Goal: Check status

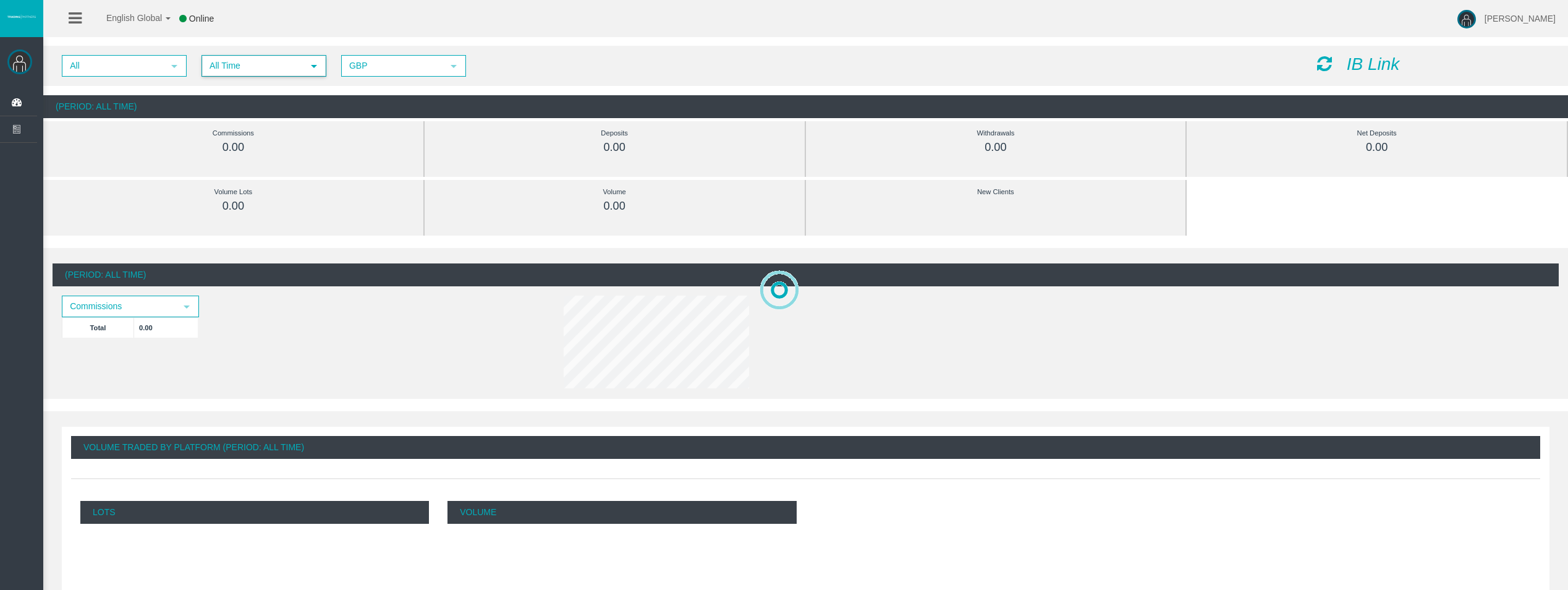
click at [300, 74] on span "All Time" at bounding box center [253, 66] width 100 height 19
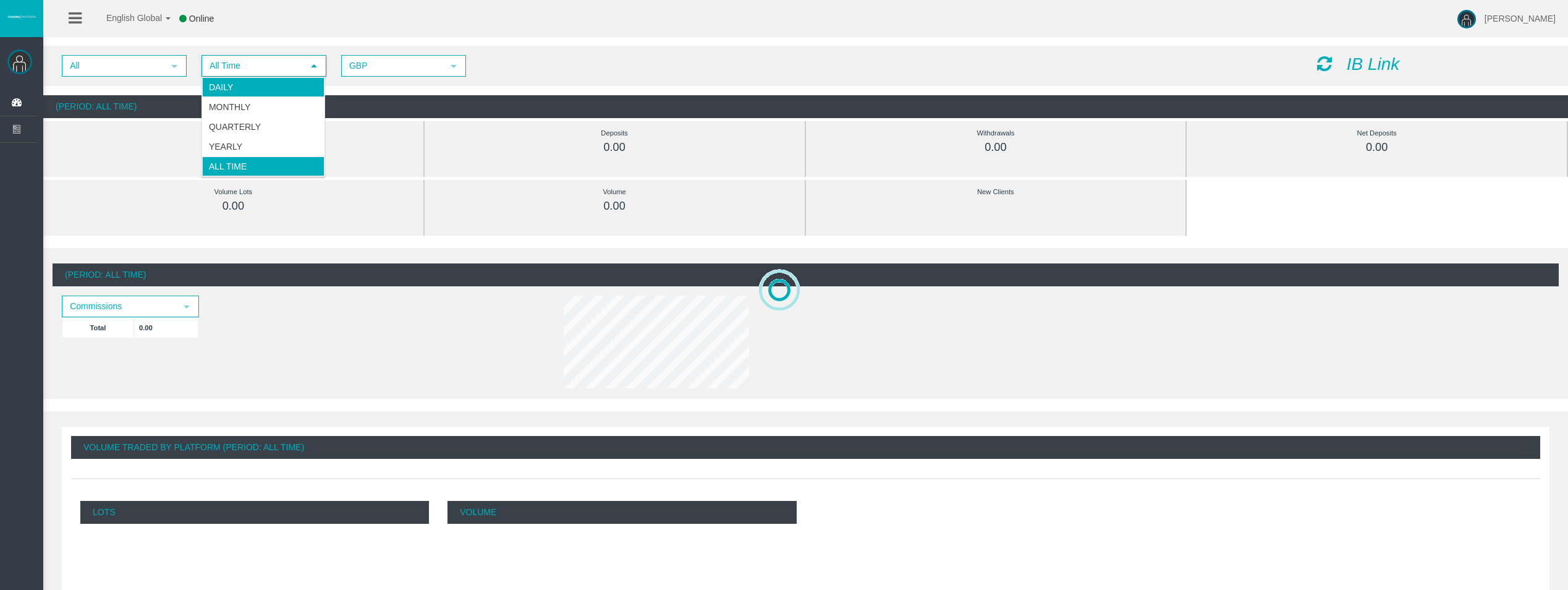
click at [269, 85] on li "Daily" at bounding box center [262, 87] width 123 height 19
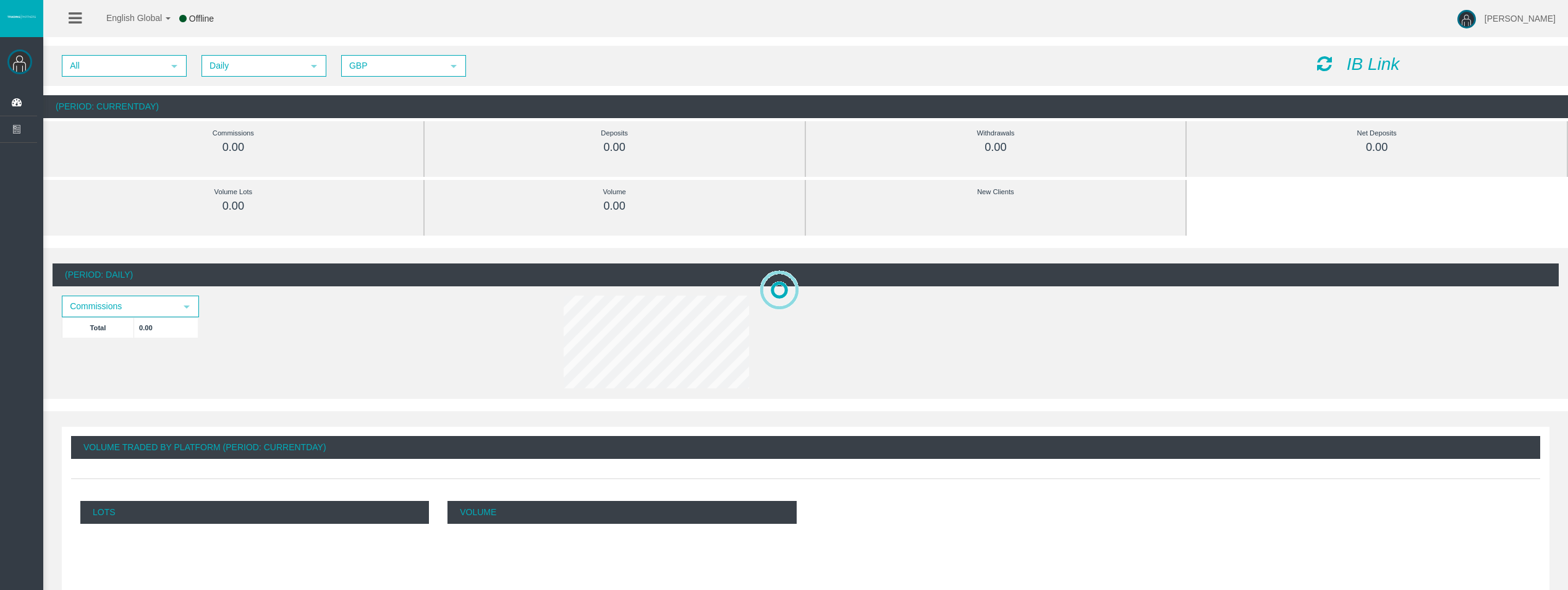
click at [1323, 61] on icon at bounding box center [1324, 64] width 14 height 17
click at [1320, 54] on div "All select Daily select 4 GBP select GBP IB Link" at bounding box center [806, 66] width 1525 height 41
